Goal: Task Accomplishment & Management: Use online tool/utility

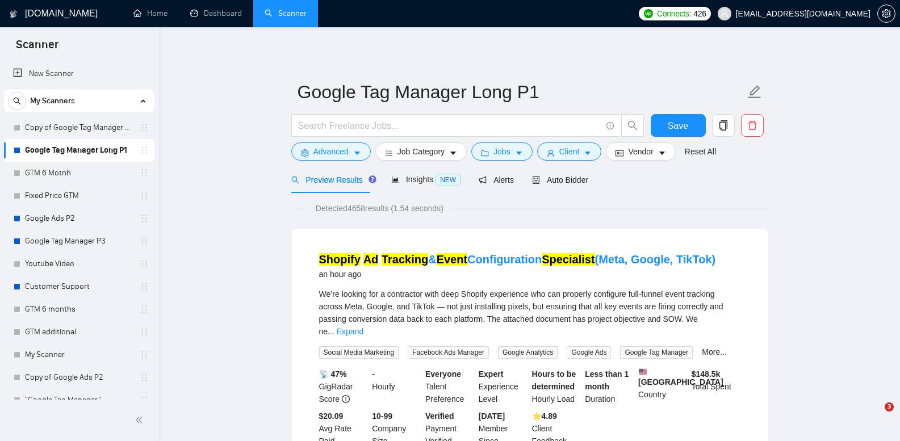
click at [98, 128] on link "Copy of Google Tag Manager Long P1" at bounding box center [79, 127] width 108 height 23
click at [94, 124] on link "Copy of Google Tag Manager Long P1" at bounding box center [79, 127] width 108 height 23
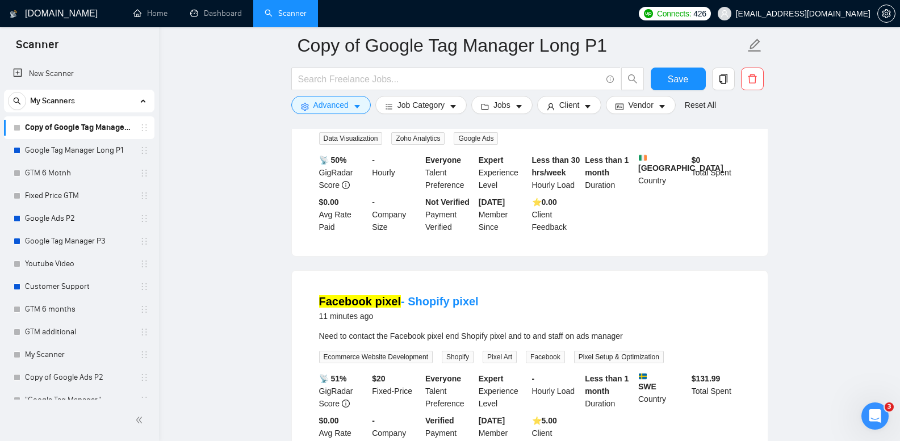
scroll to position [738, 0]
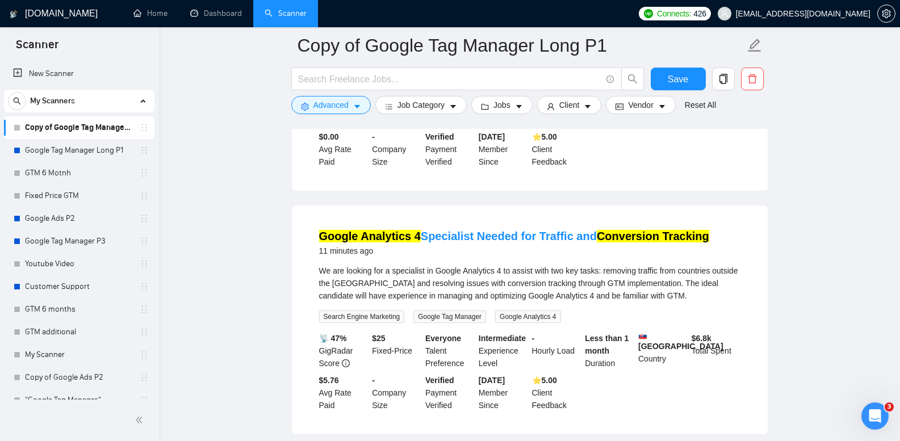
drag, startPoint x: 478, startPoint y: 220, endPoint x: 204, endPoint y: 344, distance: 301.0
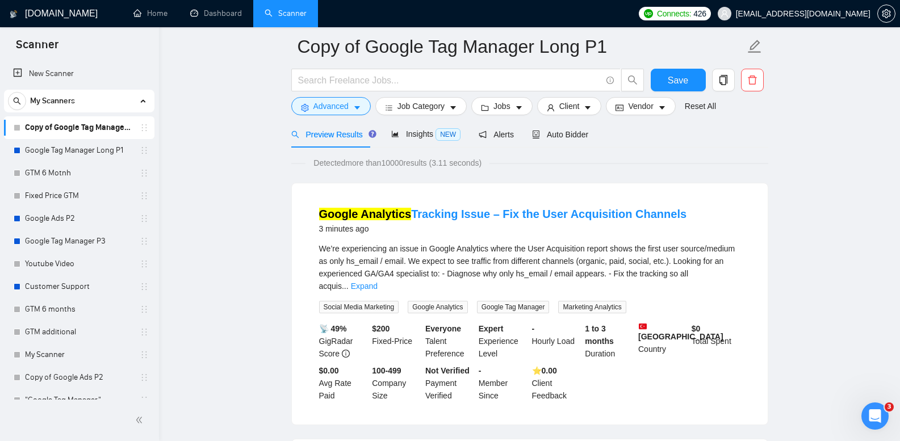
scroll to position [0, 0]
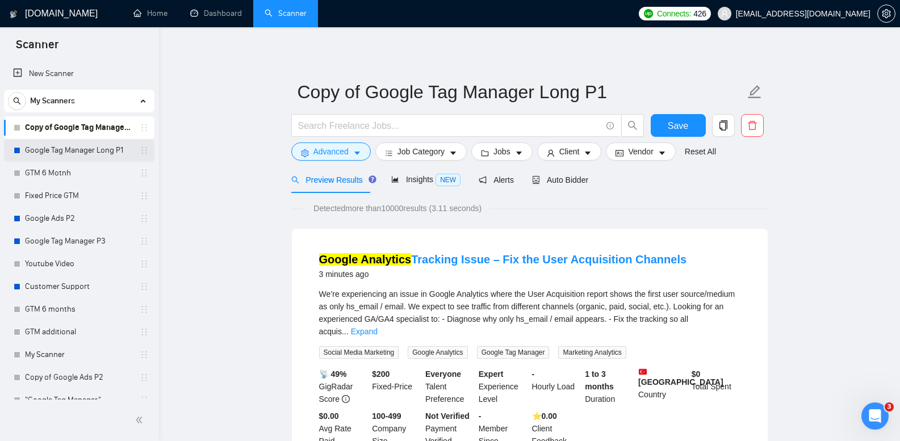
click at [82, 147] on link "Google Tag Manager Long P1" at bounding box center [79, 150] width 108 height 23
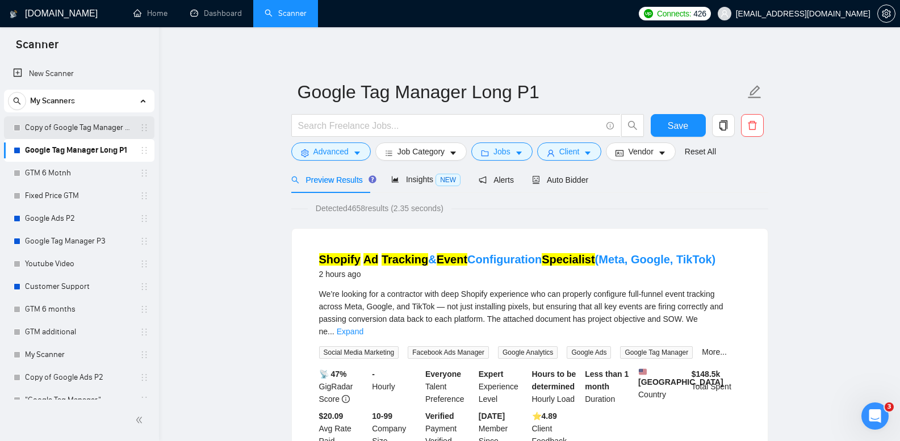
click at [104, 128] on link "Copy of Google Tag Manager Long P1" at bounding box center [79, 127] width 108 height 23
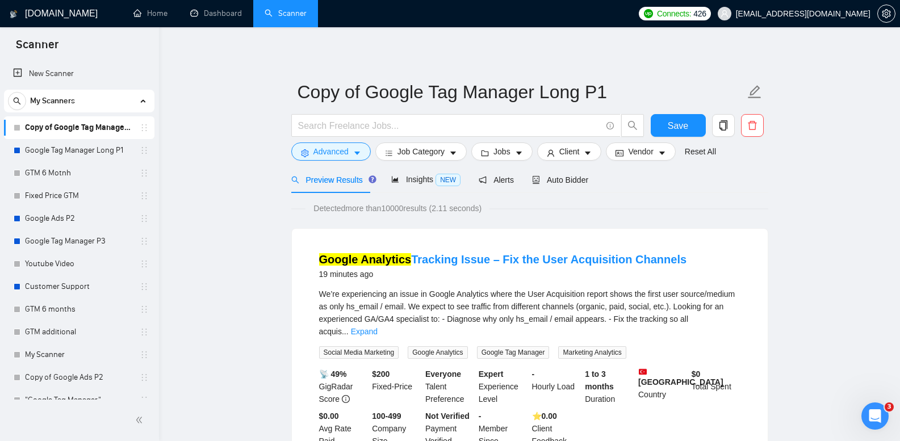
drag, startPoint x: 516, startPoint y: 254, endPoint x: 358, endPoint y: 247, distance: 157.9
click at [98, 146] on link "Google Tag Manager Long P1" at bounding box center [79, 150] width 108 height 23
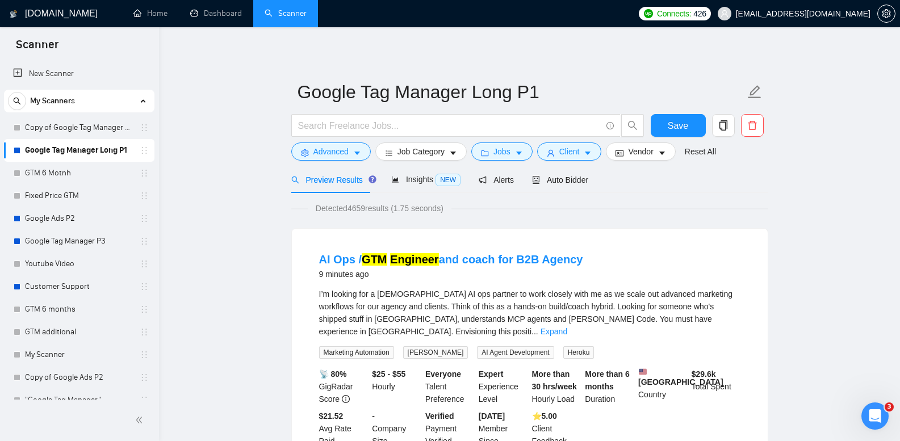
click at [79, 126] on link "Copy of Google Tag Manager Long P1" at bounding box center [79, 127] width 108 height 23
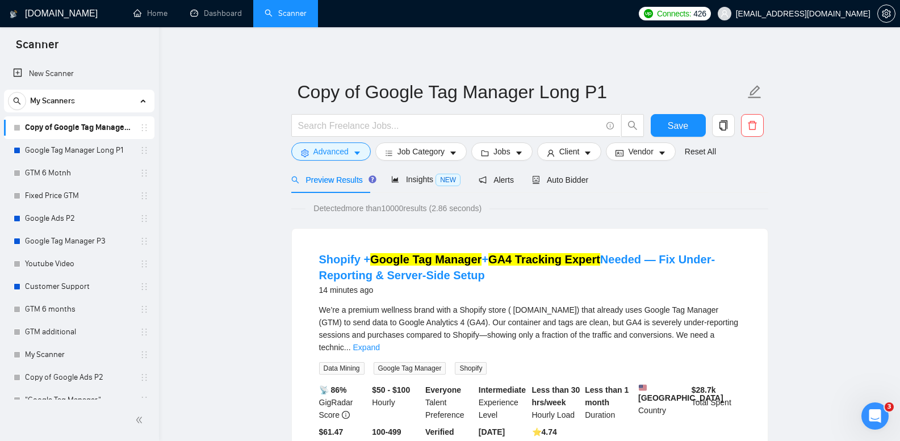
drag, startPoint x: 265, startPoint y: 203, endPoint x: 271, endPoint y: 195, distance: 9.8
click at [106, 154] on link "Google Tag Manager Long P1" at bounding box center [79, 150] width 108 height 23
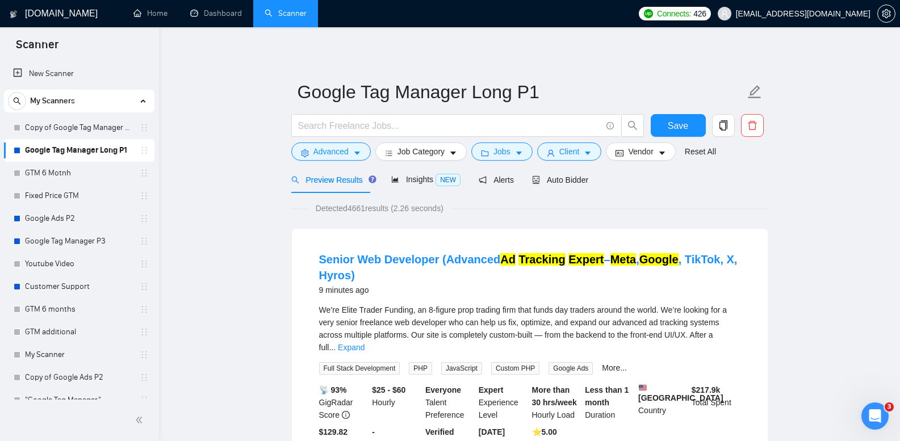
click at [884, 16] on icon "setting" at bounding box center [885, 13] width 9 height 9
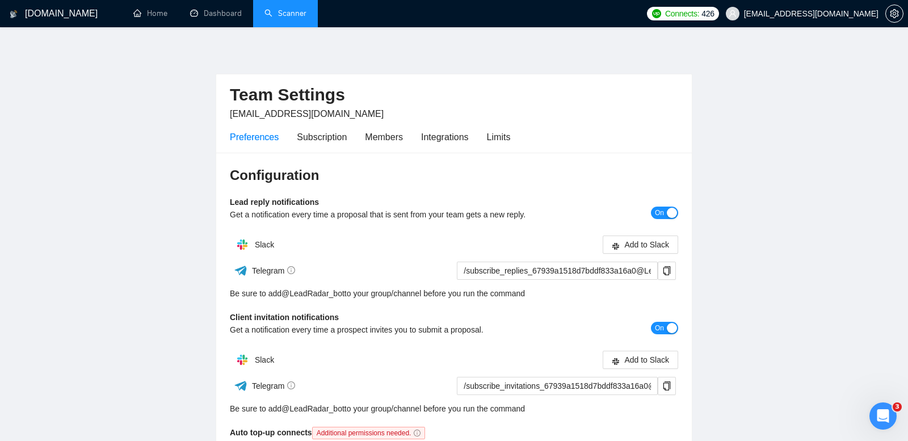
click at [281, 9] on link "Scanner" at bounding box center [285, 14] width 42 height 10
click at [281, 8] on li "Scanner" at bounding box center [285, 13] width 65 height 27
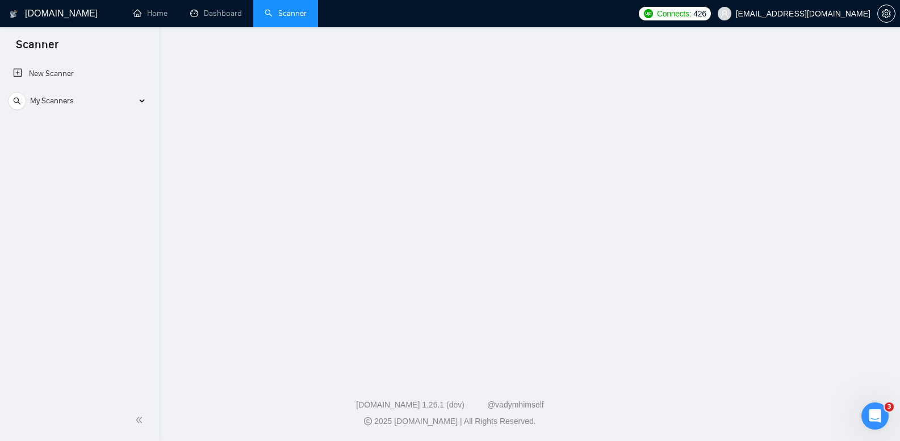
click at [281, 8] on li "Scanner" at bounding box center [285, 13] width 65 height 27
